Goal: Task Accomplishment & Management: Manage account settings

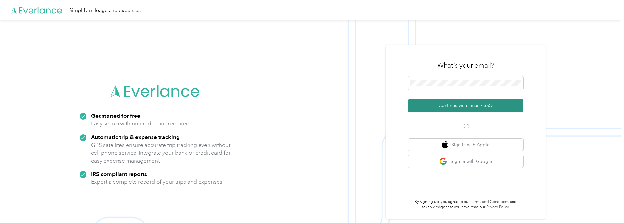
click at [450, 106] on button "Continue with Email / SSO" at bounding box center [465, 105] width 115 height 13
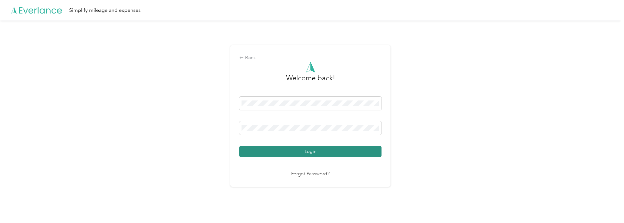
click at [337, 150] on button "Login" at bounding box center [310, 151] width 142 height 11
